Goal: Transaction & Acquisition: Purchase product/service

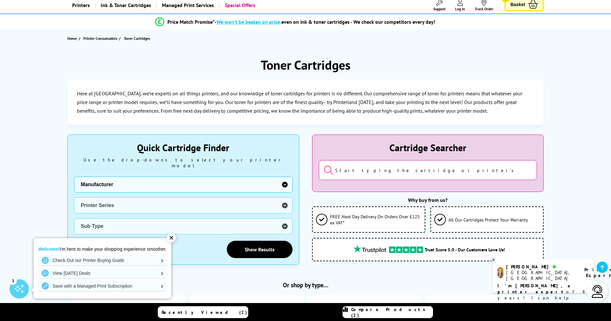
scroll to position [137, 0]
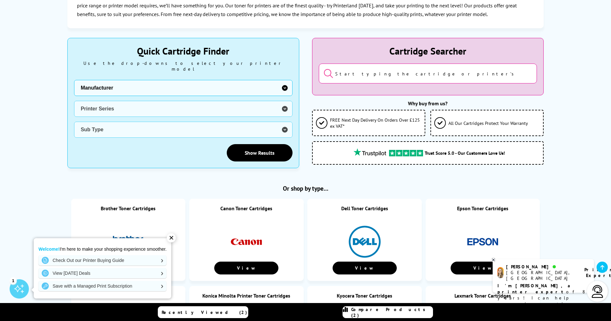
select select "13815"
select select "37232"
select select "38353"
click at [263, 147] on link "Show Results" at bounding box center [260, 152] width 66 height 17
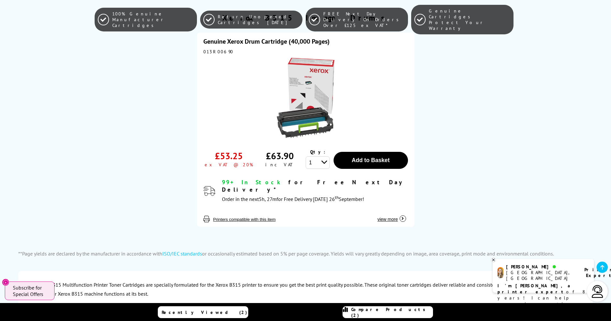
scroll to position [736, 0]
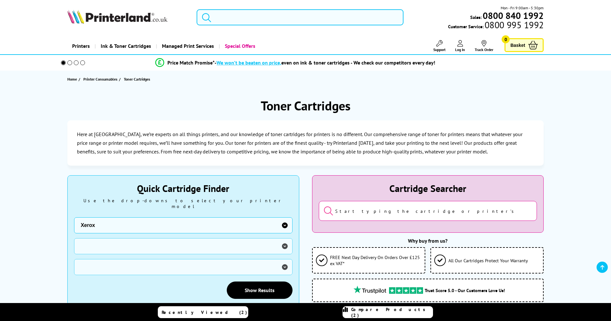
select select "13815"
select select
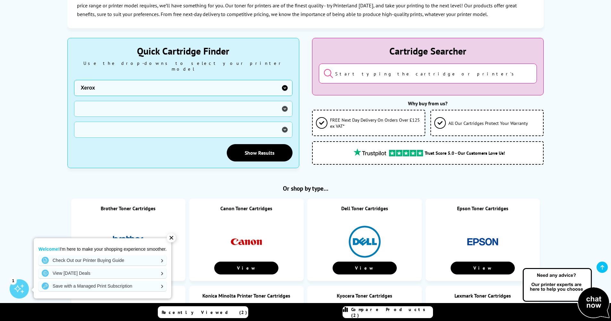
select select "0"
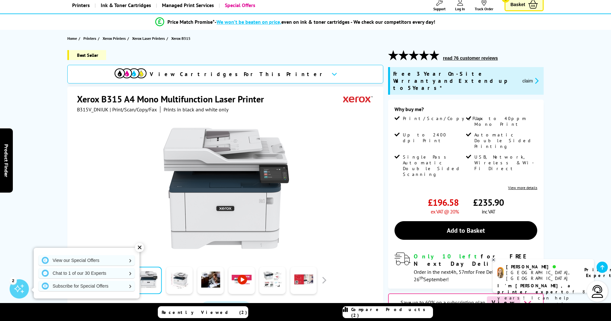
scroll to position [42, 0]
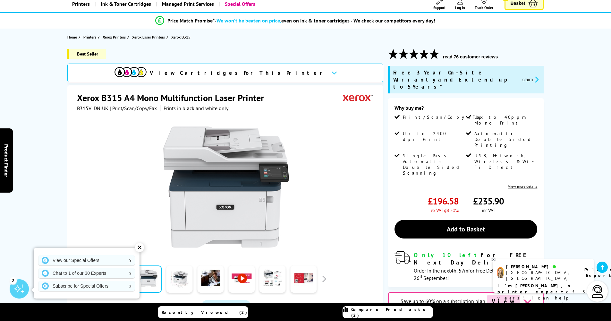
click at [518, 184] on link "View more details" at bounding box center [522, 186] width 29 height 5
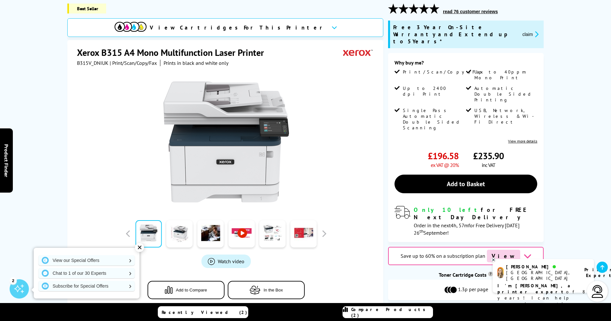
scroll to position [0, 0]
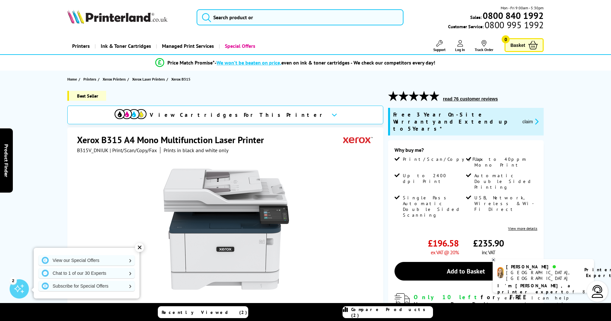
click at [528, 118] on button "claim" at bounding box center [530, 121] width 20 height 7
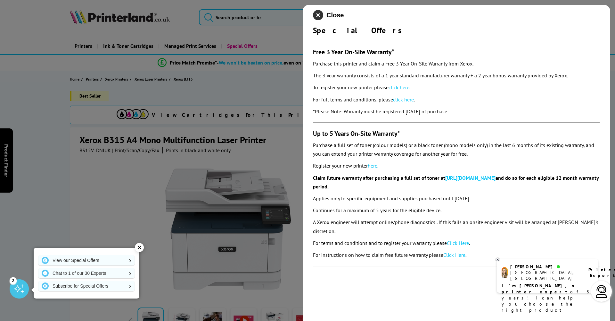
click at [320, 13] on icon "close modal" at bounding box center [318, 15] width 10 height 10
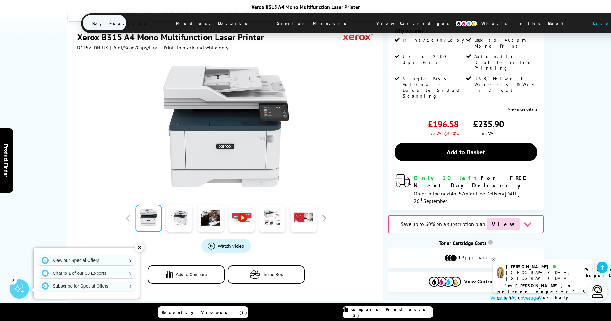
scroll to position [137, 0]
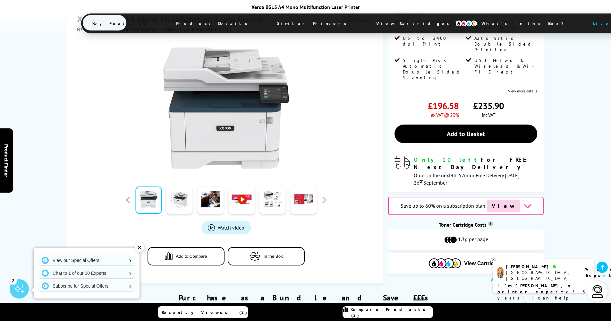
click at [505, 199] on span "View" at bounding box center [503, 205] width 33 height 12
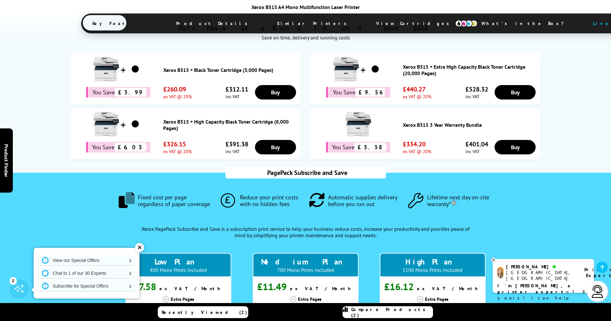
scroll to position [405, 0]
